Goal: Transaction & Acquisition: Purchase product/service

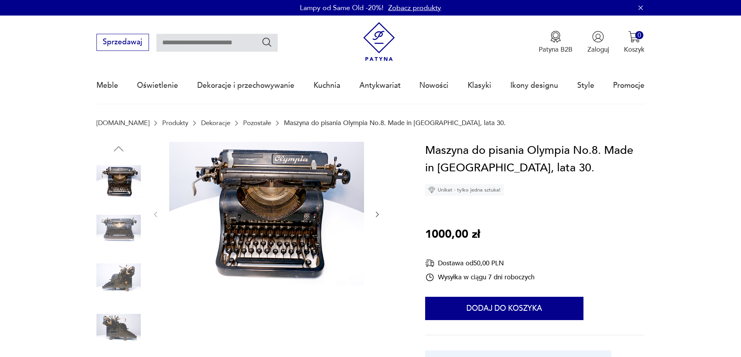
click at [289, 205] on img at bounding box center [266, 214] width 195 height 144
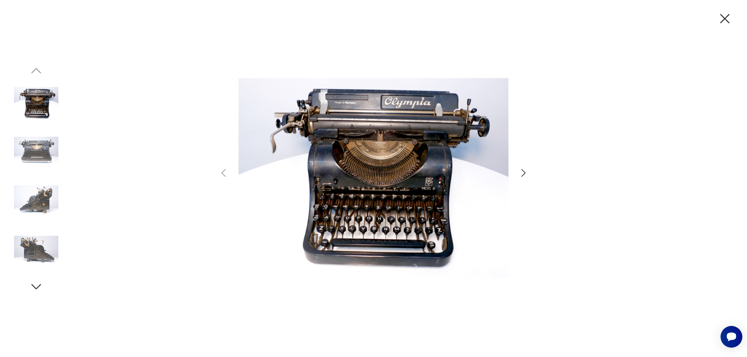
click at [39, 146] on img at bounding box center [36, 153] width 44 height 44
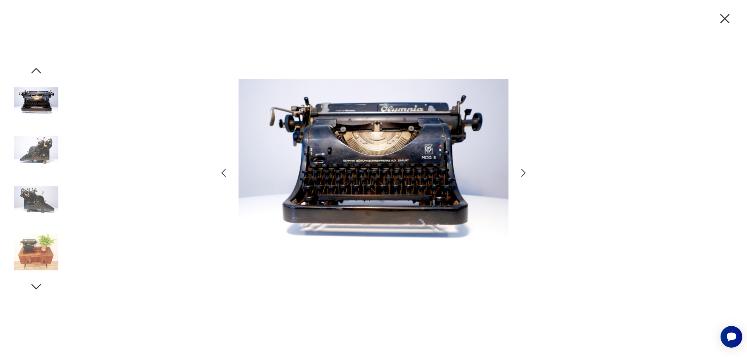
click at [39, 184] on img at bounding box center [36, 203] width 44 height 44
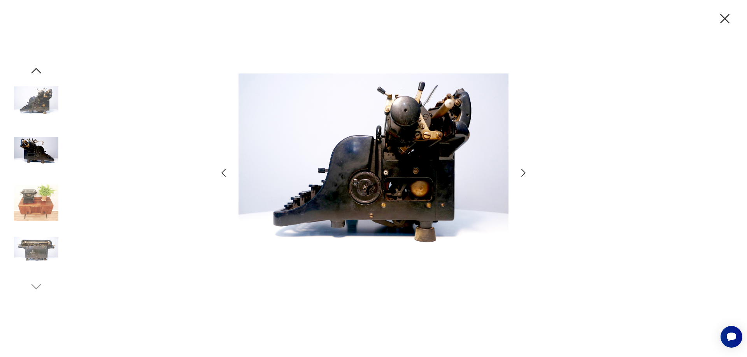
click at [39, 192] on img at bounding box center [36, 203] width 44 height 44
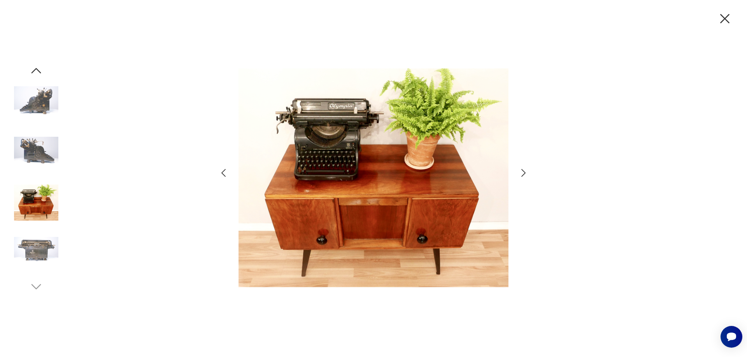
click at [35, 237] on img at bounding box center [36, 252] width 44 height 44
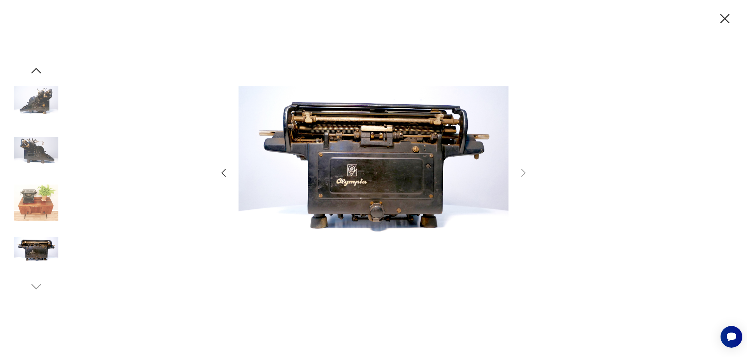
click at [40, 273] on img at bounding box center [36, 252] width 44 height 44
click at [35, 277] on div at bounding box center [36, 179] width 44 height 230
click at [35, 103] on img at bounding box center [36, 104] width 44 height 44
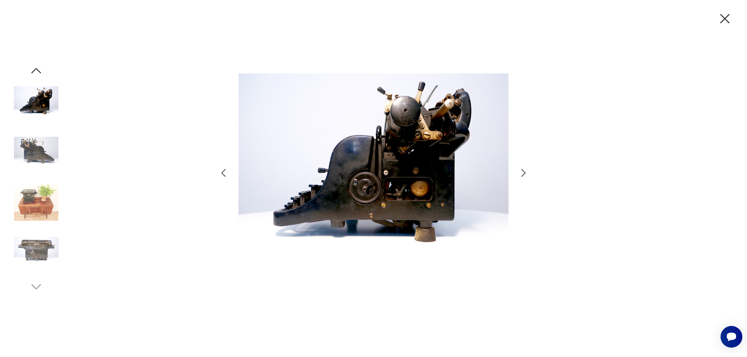
click at [39, 68] on icon "button" at bounding box center [36, 71] width 14 height 14
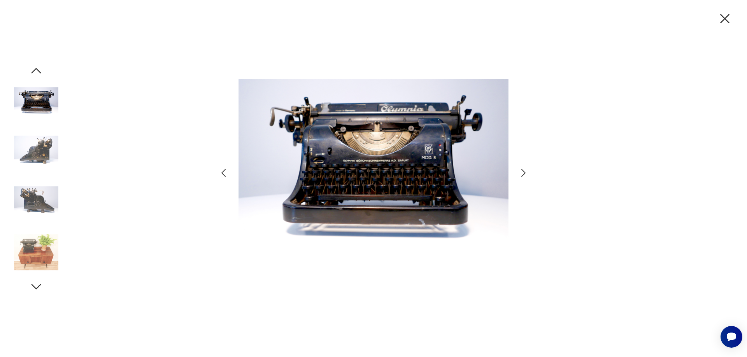
click at [49, 90] on img at bounding box center [36, 104] width 44 height 44
click at [40, 102] on img at bounding box center [36, 104] width 44 height 44
click at [41, 70] on icon "button" at bounding box center [36, 71] width 14 height 14
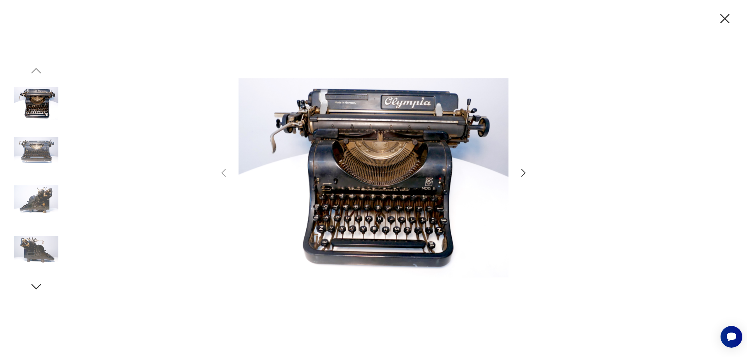
click at [726, 17] on icon "button" at bounding box center [724, 18] width 9 height 9
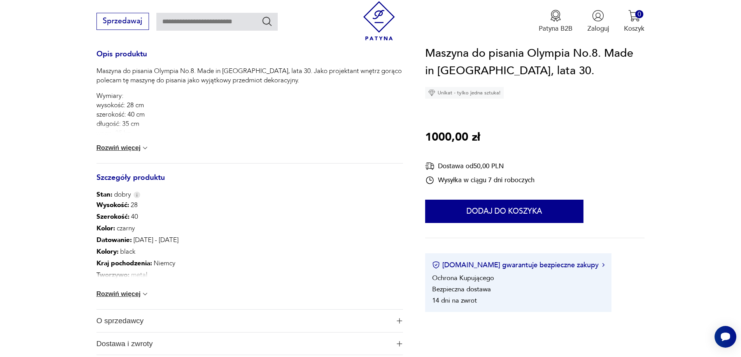
scroll to position [350, 0]
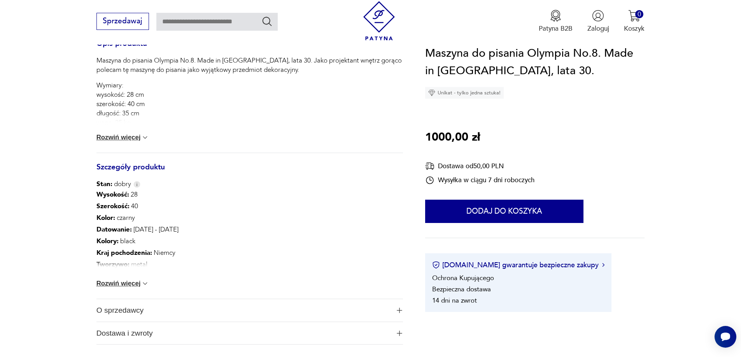
click at [143, 283] on img at bounding box center [145, 284] width 8 height 8
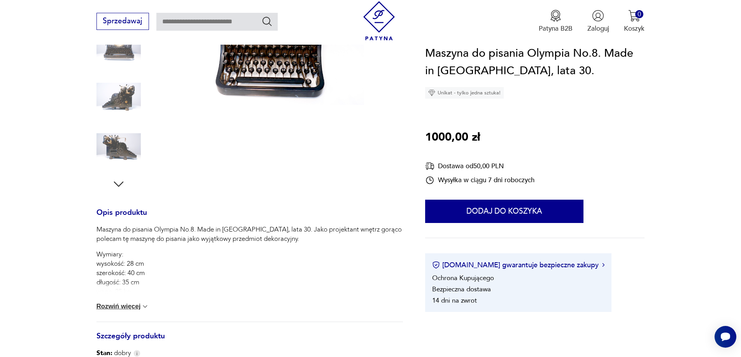
scroll to position [233, 0]
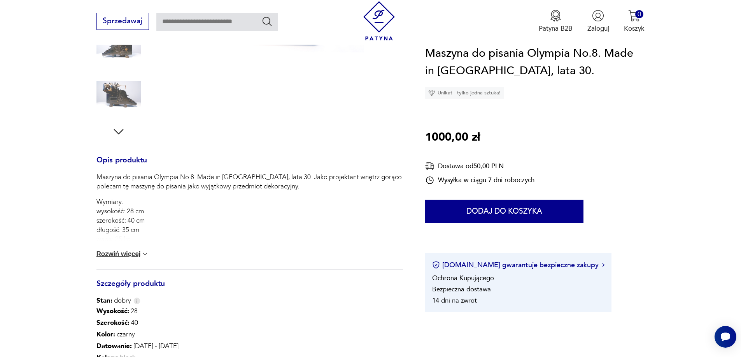
click at [140, 252] on button "Rozwiń więcej" at bounding box center [122, 254] width 53 height 8
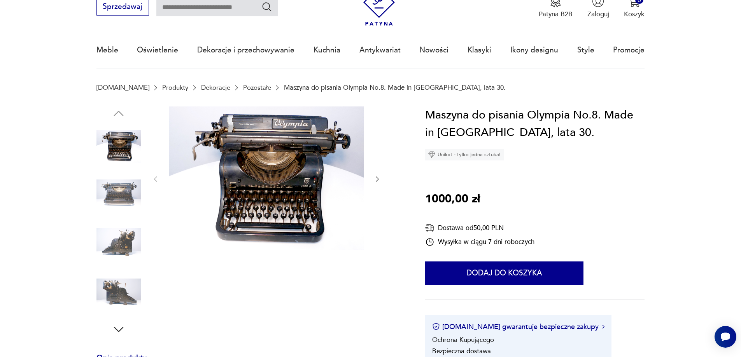
scroll to position [0, 0]
